Goal: Information Seeking & Learning: Understand process/instructions

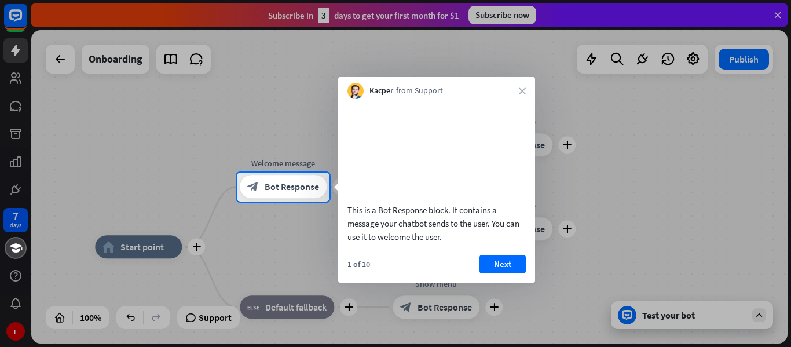
click at [412, 133] on video at bounding box center [436, 149] width 178 height 89
click at [671, 317] on div at bounding box center [395, 275] width 791 height 146
click at [760, 316] on div at bounding box center [395, 275] width 791 height 146
click at [513, 273] on button "Next" at bounding box center [503, 264] width 46 height 19
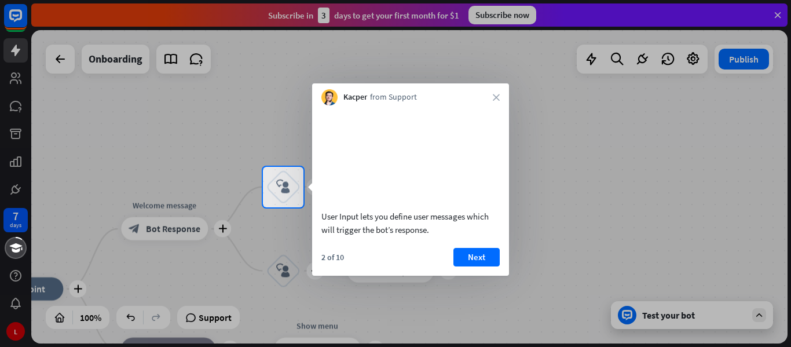
click at [393, 194] on video at bounding box center [410, 155] width 178 height 89
click at [391, 196] on video at bounding box center [410, 155] width 178 height 89
click at [470, 266] on button "Next" at bounding box center [476, 257] width 46 height 19
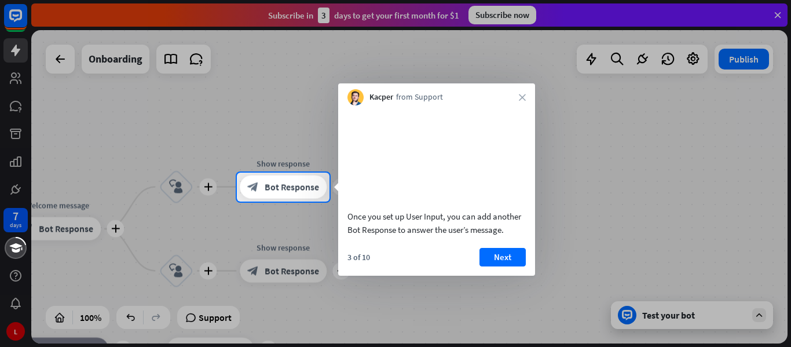
click at [377, 269] on div "3 of 10 Next" at bounding box center [436, 262] width 197 height 28
click at [478, 195] on video at bounding box center [436, 155] width 178 height 89
click at [479, 187] on video at bounding box center [436, 155] width 178 height 89
click at [473, 198] on video at bounding box center [436, 155] width 178 height 89
click at [759, 312] on div at bounding box center [395, 275] width 791 height 146
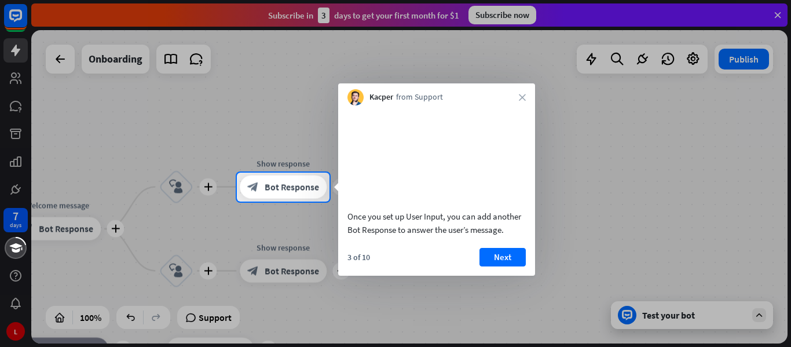
click at [667, 317] on div at bounding box center [395, 275] width 791 height 146
click at [667, 316] on div at bounding box center [395, 275] width 791 height 146
click at [303, 189] on span "Bot Response" at bounding box center [292, 187] width 54 height 12
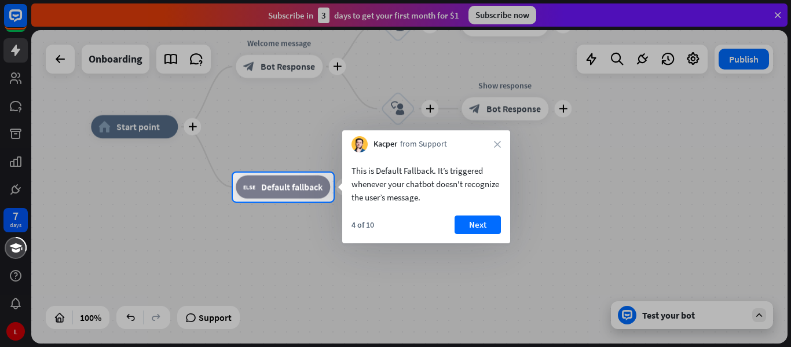
click at [303, 67] on div at bounding box center [395, 86] width 791 height 173
click at [278, 192] on span "Default fallback" at bounding box center [291, 187] width 61 height 12
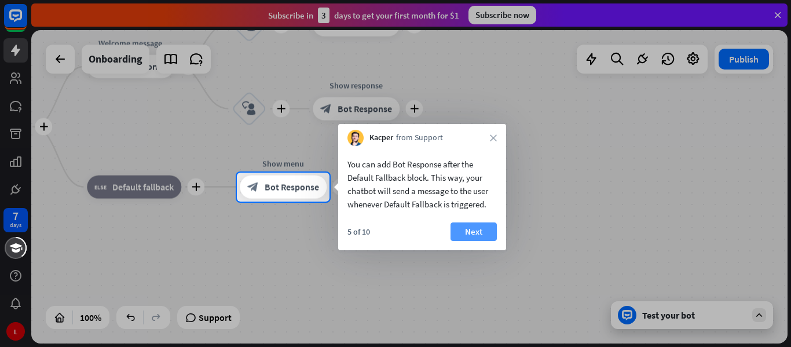
click at [469, 230] on button "Next" at bounding box center [474, 231] width 46 height 19
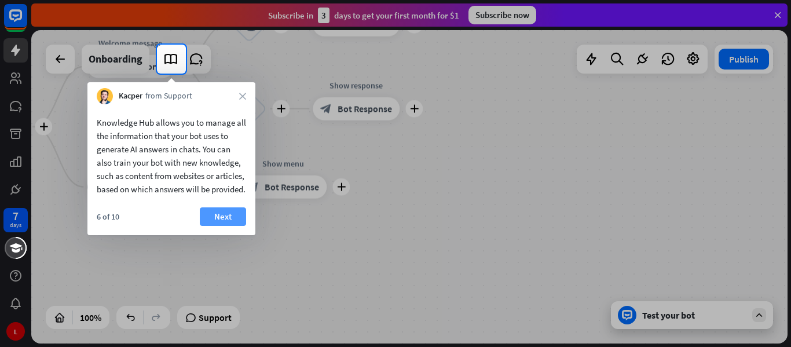
click at [226, 226] on button "Next" at bounding box center [223, 216] width 46 height 19
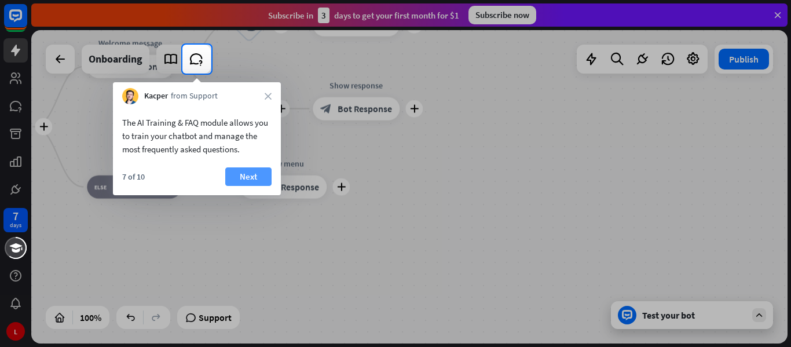
click at [249, 173] on button "Next" at bounding box center [248, 176] width 46 height 19
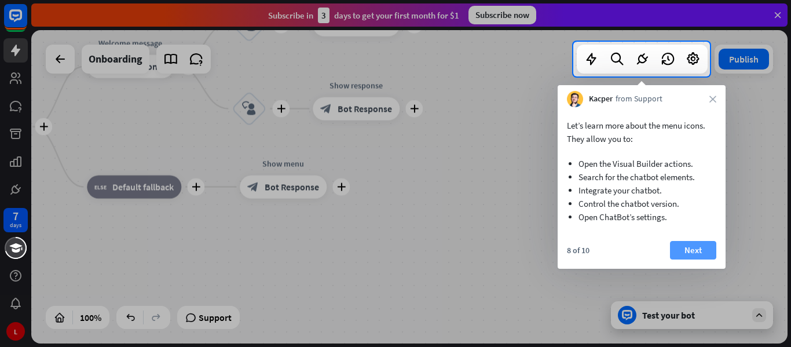
click at [699, 253] on button "Next" at bounding box center [693, 250] width 46 height 19
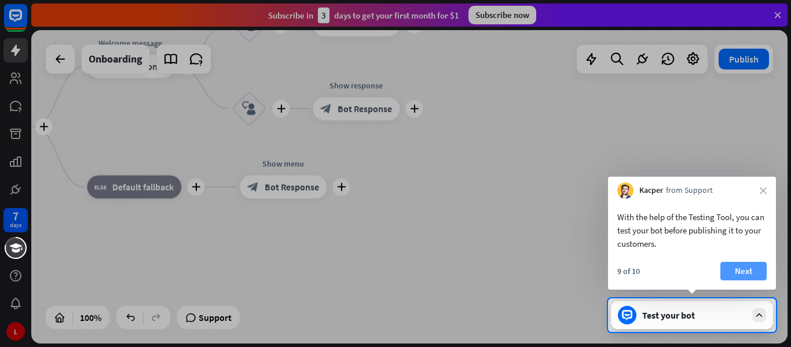
click at [740, 266] on button "Next" at bounding box center [743, 271] width 46 height 19
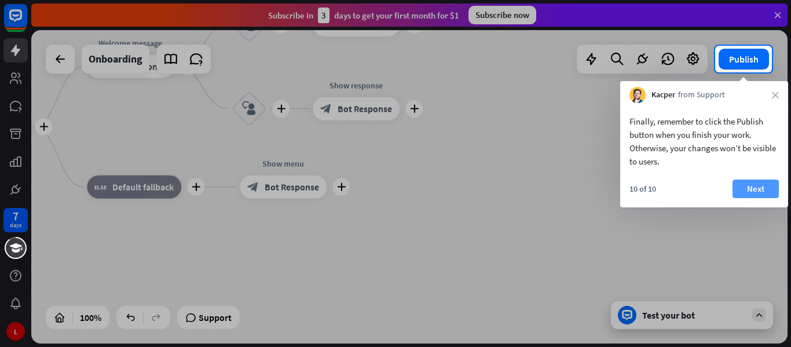
click at [755, 180] on button "Next" at bounding box center [756, 189] width 46 height 19
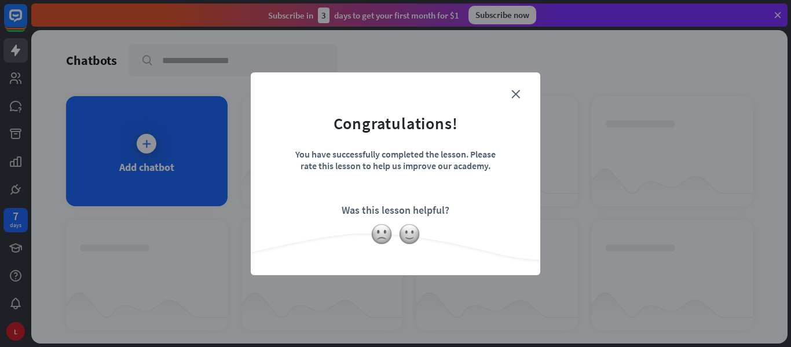
click at [427, 210] on div "Was this lesson helpful?" at bounding box center [396, 209] width 108 height 13
click at [379, 229] on img at bounding box center [382, 234] width 22 height 22
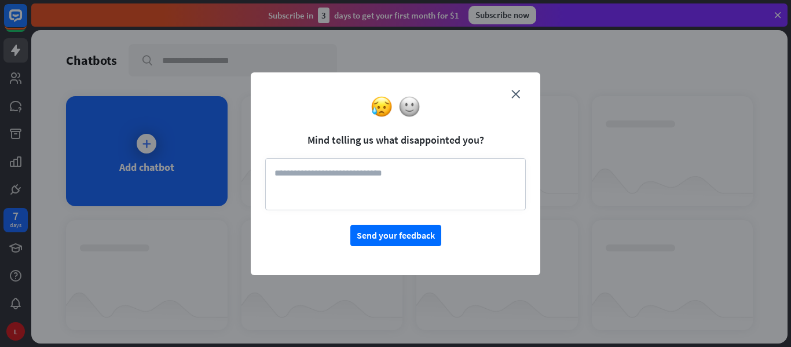
click at [487, 176] on textarea at bounding box center [395, 184] width 261 height 52
click at [389, 192] on textarea at bounding box center [395, 184] width 261 height 52
click at [514, 97] on div at bounding box center [396, 107] width 290 height 22
click at [513, 93] on icon "close" at bounding box center [515, 94] width 9 height 9
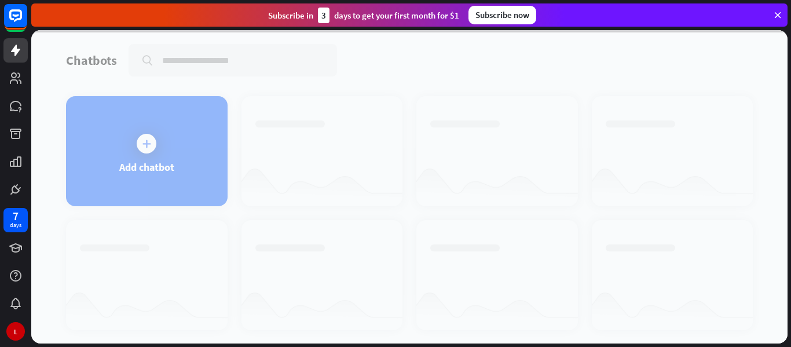
click at [513, 93] on div at bounding box center [409, 186] width 756 height 313
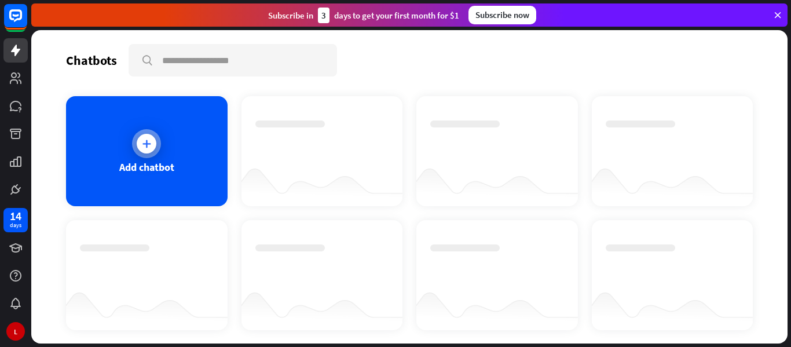
click at [149, 140] on icon at bounding box center [147, 144] width 12 height 12
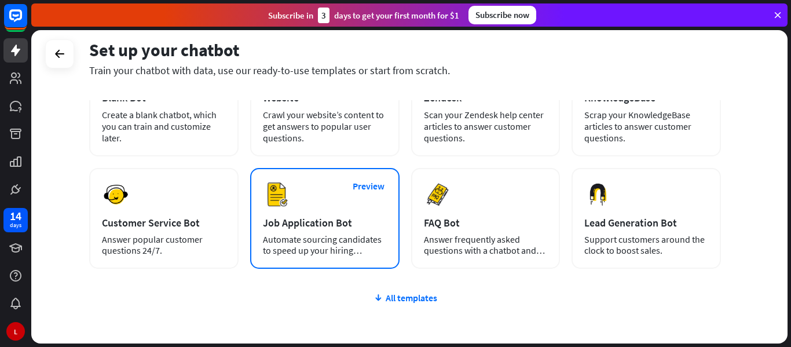
scroll to position [116, 0]
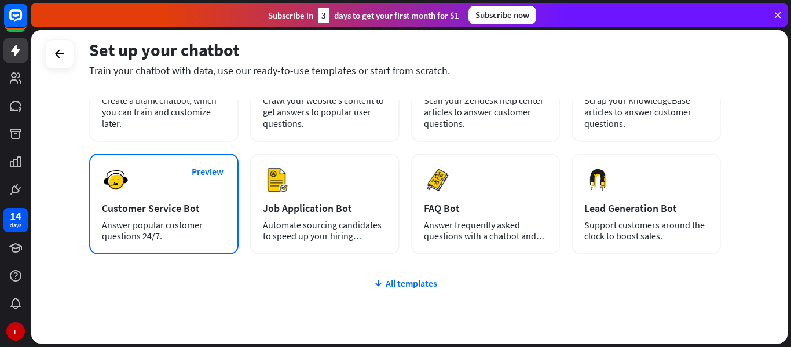
click at [146, 213] on div "Customer Service Bot" at bounding box center [164, 208] width 124 height 13
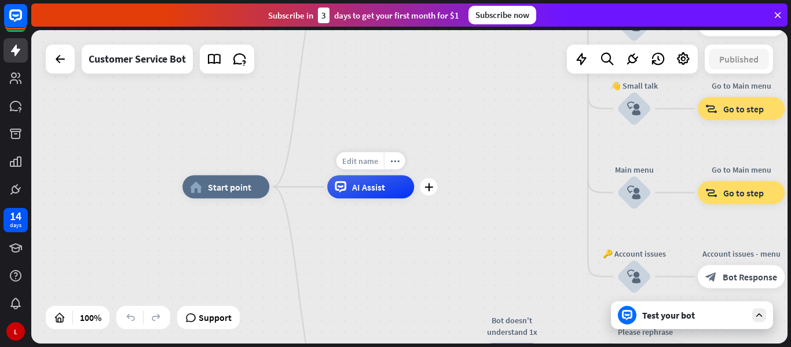
click at [364, 161] on span "Edit name" at bounding box center [360, 161] width 36 height 10
click at [341, 164] on input "text" at bounding box center [370, 161] width 81 height 16
click at [760, 317] on icon at bounding box center [759, 315] width 10 height 10
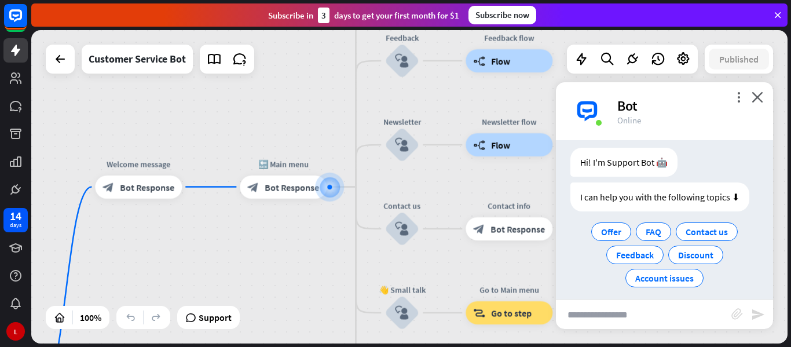
scroll to position [34, 0]
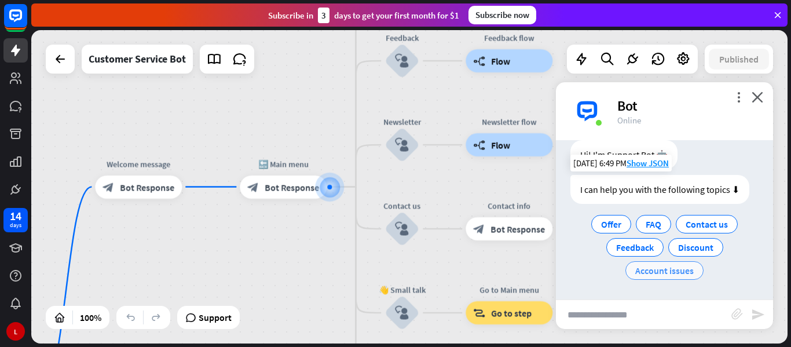
click at [651, 271] on span "Account issues" at bounding box center [664, 271] width 58 height 12
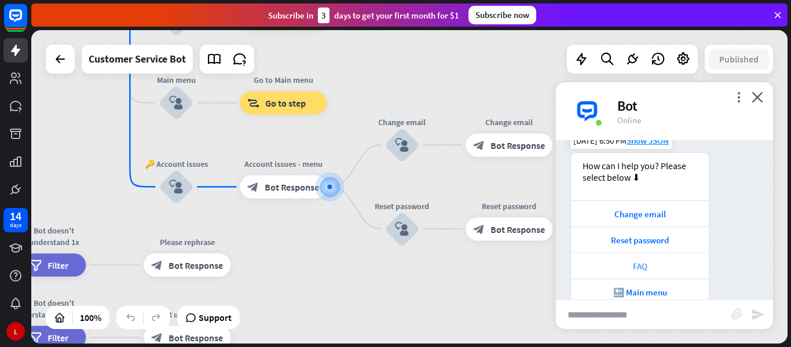
scroll to position [193, 0]
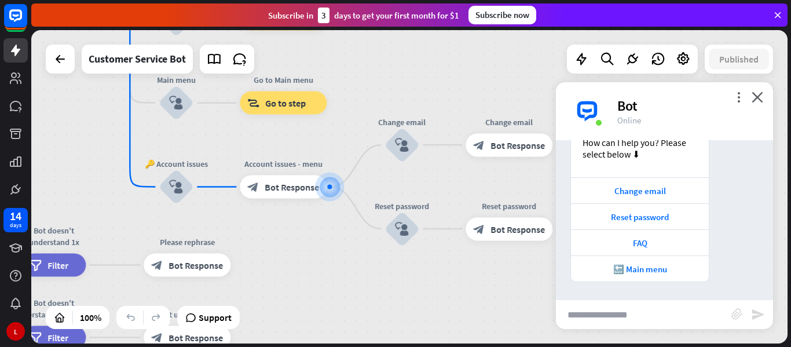
click at [645, 319] on input "text" at bounding box center [643, 314] width 175 height 29
type input "**********"
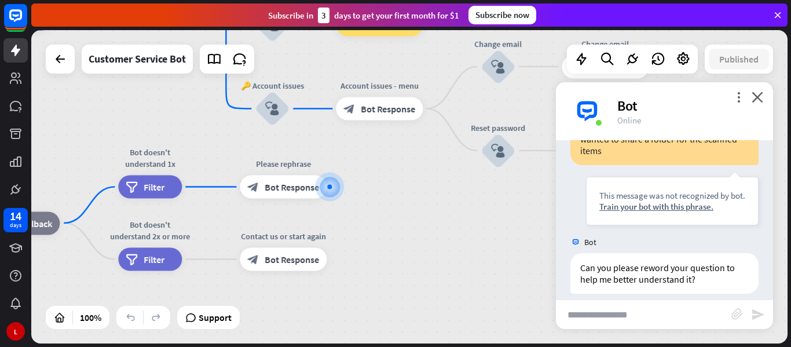
scroll to position [390, 0]
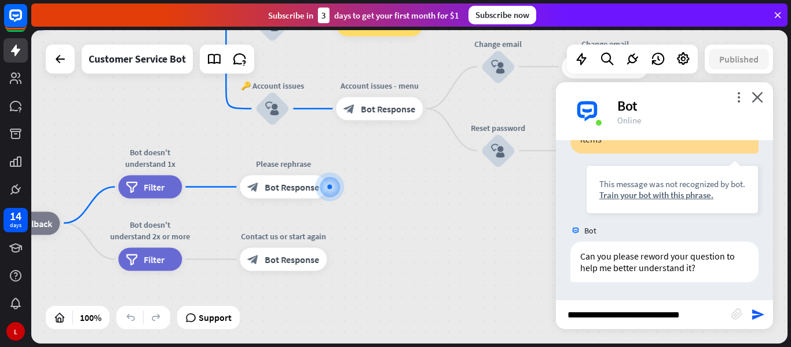
type input "**********"
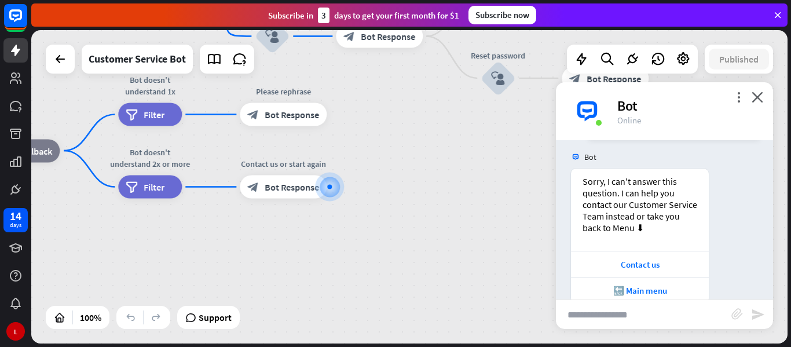
scroll to position [670, 0]
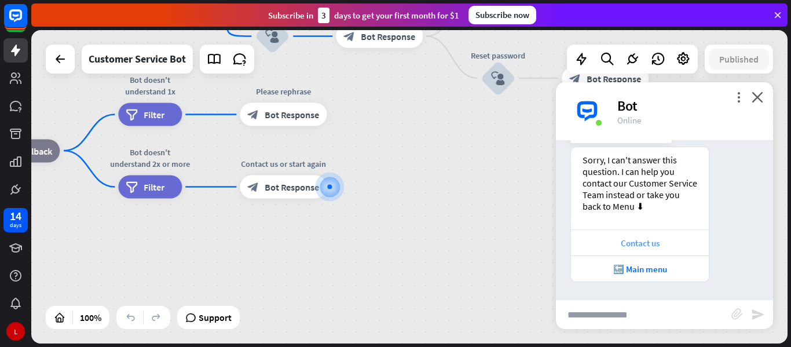
click at [638, 244] on div "Contact us" at bounding box center [640, 242] width 126 height 11
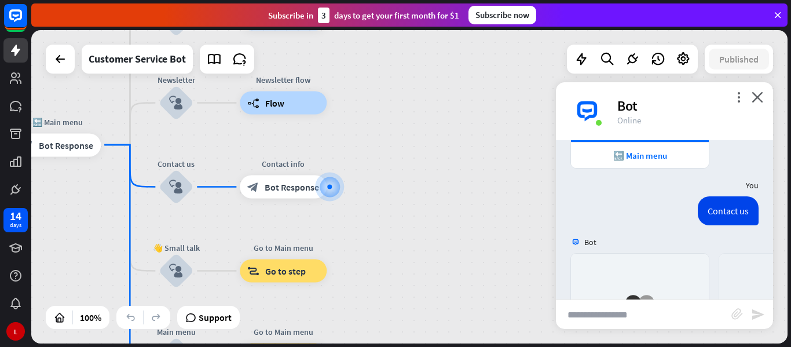
scroll to position [984, 0]
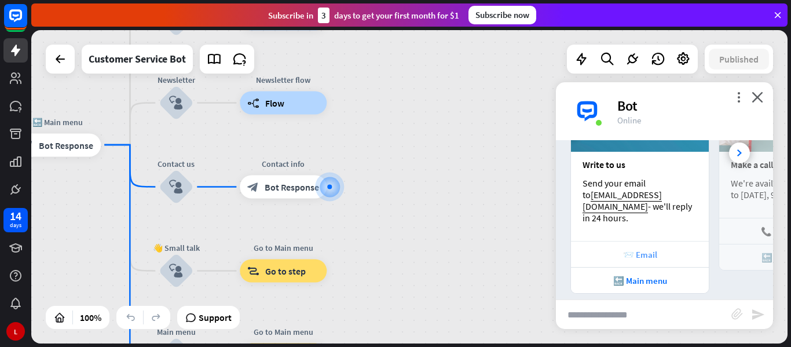
click at [654, 249] on div "📨 Email" at bounding box center [640, 254] width 126 height 11
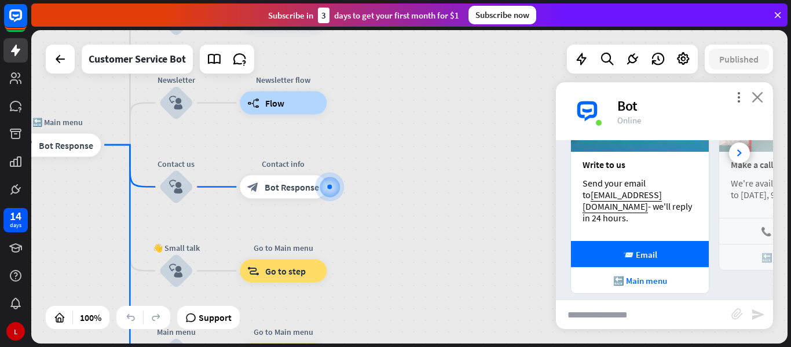
click at [761, 95] on icon "close" at bounding box center [758, 97] width 12 height 11
